Goal: Find contact information: Obtain details needed to contact an individual or organization

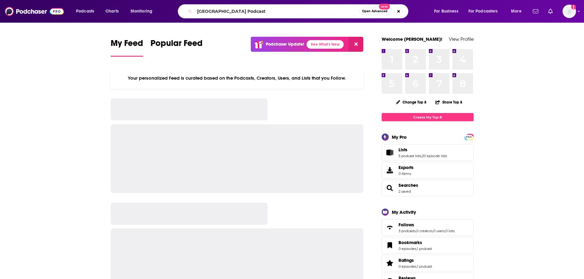
type input "[GEOGRAPHIC_DATA] Podcast"
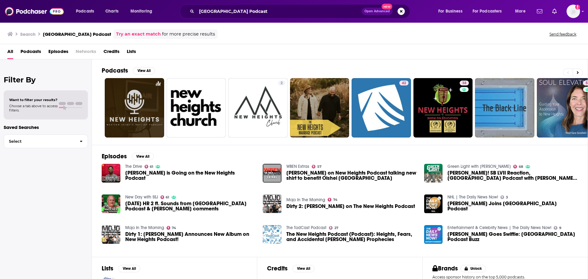
scroll to position [1, 0]
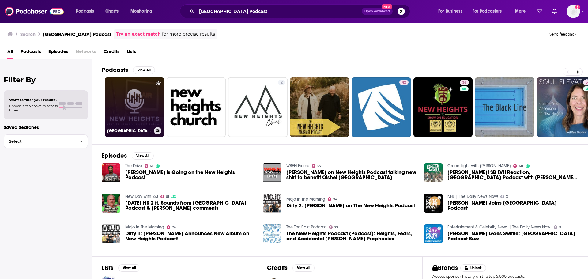
click at [152, 114] on link "[GEOGRAPHIC_DATA]: A Western Heights [DEMOGRAPHIC_DATA] Podcast" at bounding box center [134, 107] width 59 height 59
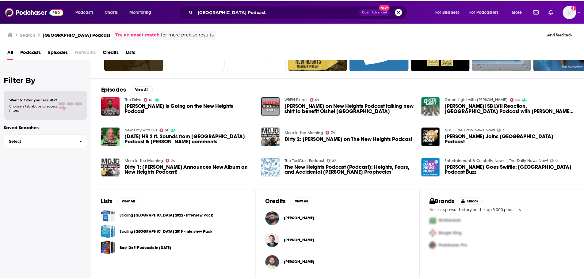
scroll to position [66, 0]
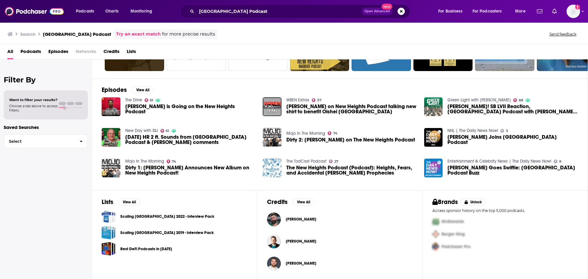
click at [294, 218] on span "[PERSON_NAME]" at bounding box center [301, 219] width 31 height 5
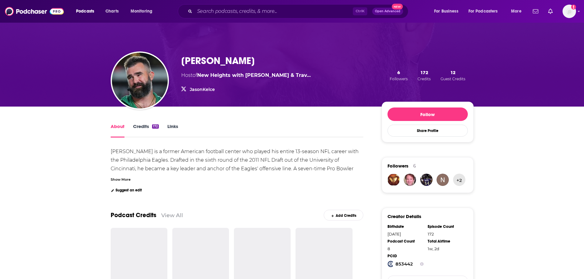
scroll to position [12, 0]
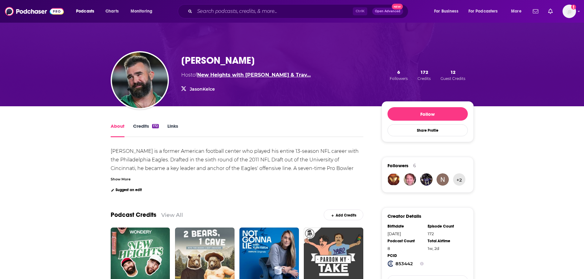
click at [234, 73] on link "New Heights with [PERSON_NAME] & Trav…" at bounding box center [254, 75] width 114 height 6
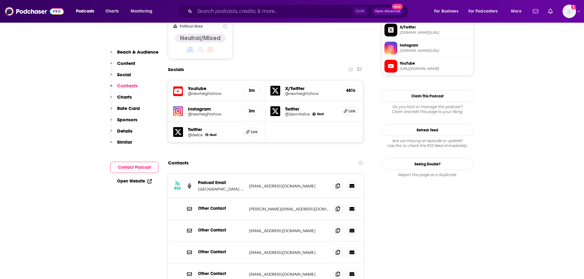
scroll to position [520, 0]
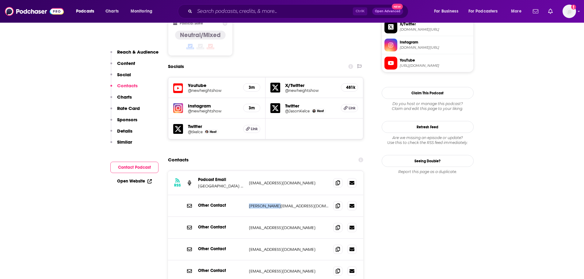
drag, startPoint x: 279, startPoint y: 165, endPoint x: 247, endPoint y: 166, distance: 31.6
click at [247, 195] on div "Other Contact [PERSON_NAME][EMAIL_ADDRESS][DOMAIN_NAME] [PERSON_NAME][EMAIL_ADD…" at bounding box center [265, 206] width 195 height 22
click at [254, 203] on p "[PERSON_NAME][EMAIL_ADDRESS][DOMAIN_NAME]" at bounding box center [289, 205] width 80 height 5
drag, startPoint x: 243, startPoint y: 162, endPoint x: 262, endPoint y: 165, distance: 19.2
click at [0, 0] on div "Other Contact [PERSON_NAME][EMAIL_ADDRESS][DOMAIN_NAME] [PERSON_NAME][EMAIL_ADD…" at bounding box center [0, 0] width 0 height 0
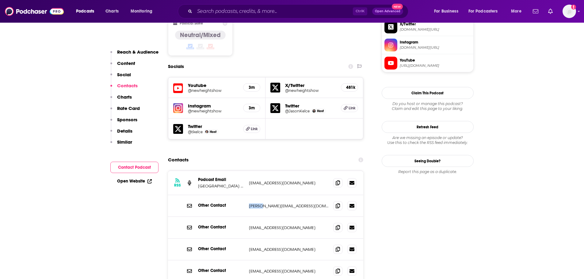
copy div "[PERSON_NAME]"
click at [341, 178] on span at bounding box center [337, 182] width 9 height 9
click at [336, 203] on icon at bounding box center [338, 205] width 4 height 5
